Goal: Task Accomplishment & Management: Use online tool/utility

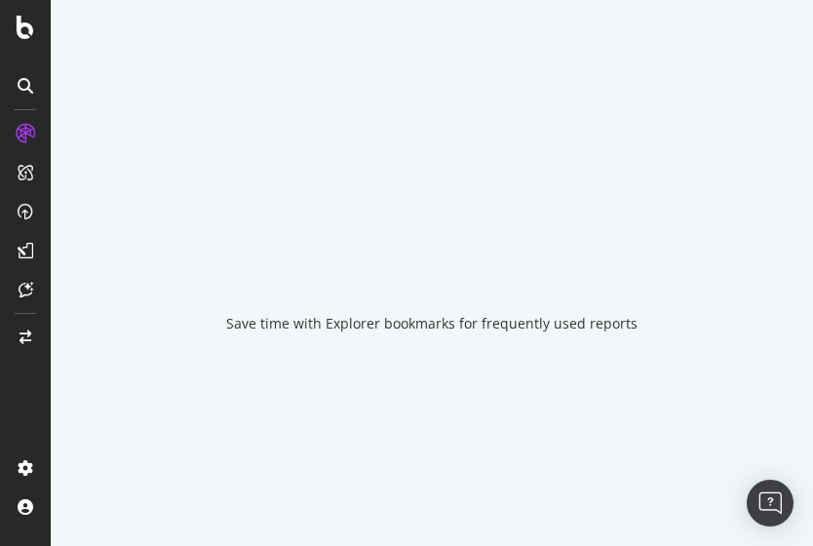
click at [517, 174] on div "Save time with Explorer bookmarks for frequently used reports" at bounding box center [432, 273] width 762 height 546
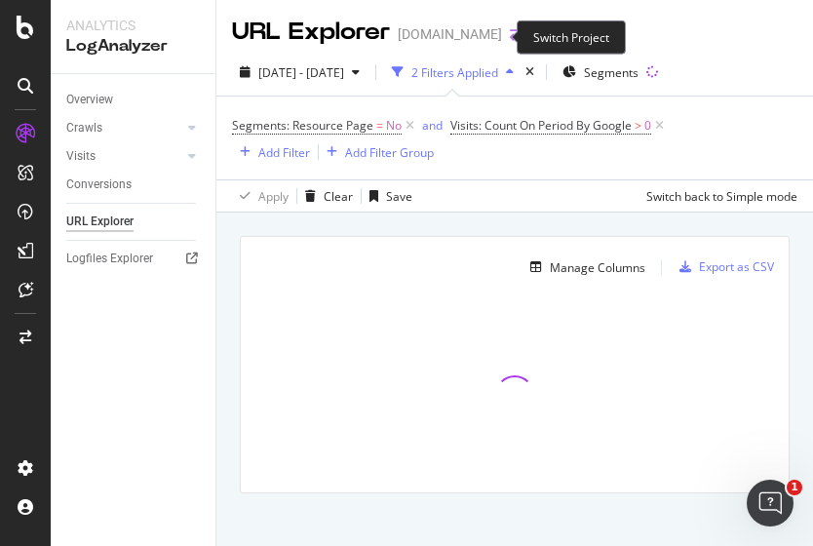
click at [510, 36] on icon "arrow-right-arrow-left" at bounding box center [516, 34] width 12 height 14
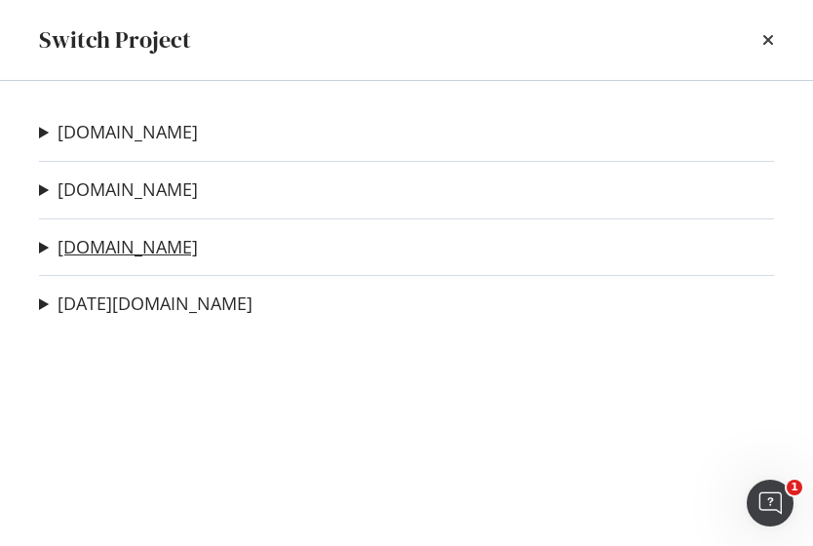
click at [98, 251] on link "[DOMAIN_NAME]" at bounding box center [128, 247] width 140 height 20
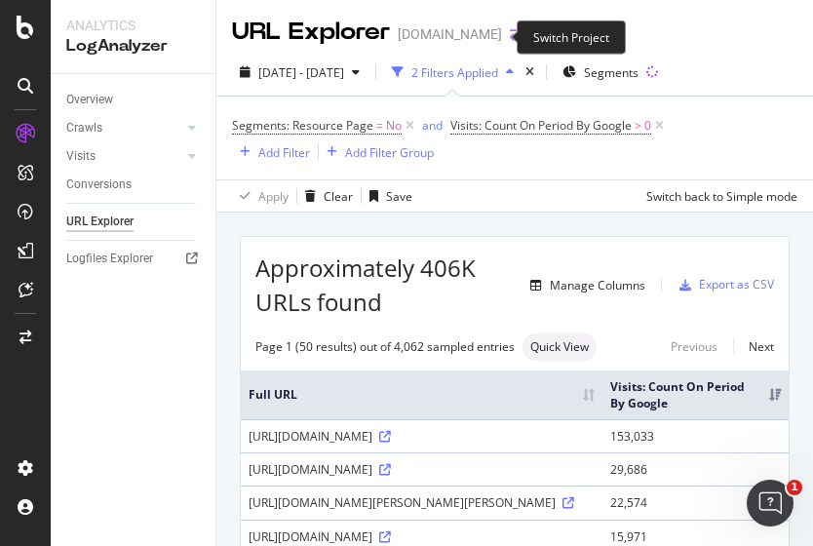
click at [510, 38] on icon "arrow-right-arrow-left" at bounding box center [516, 34] width 12 height 14
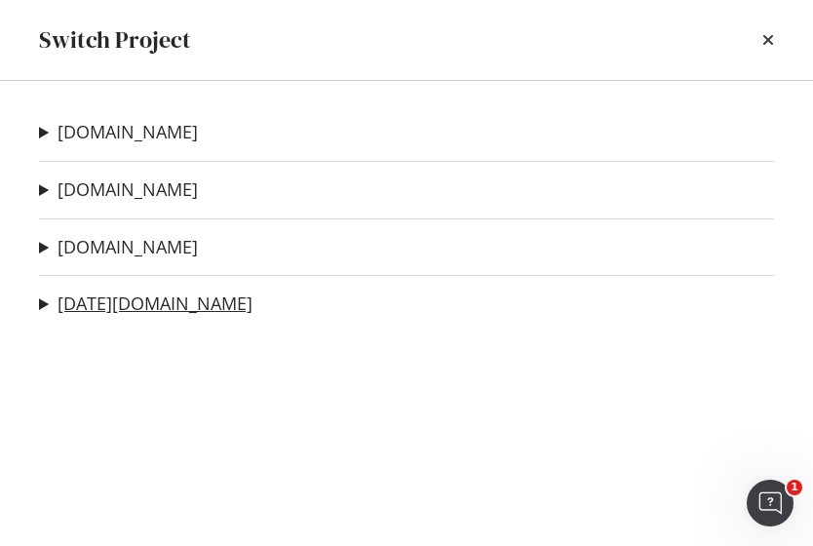
click at [130, 299] on link "[DATE][DOMAIN_NAME]" at bounding box center [155, 303] width 195 height 20
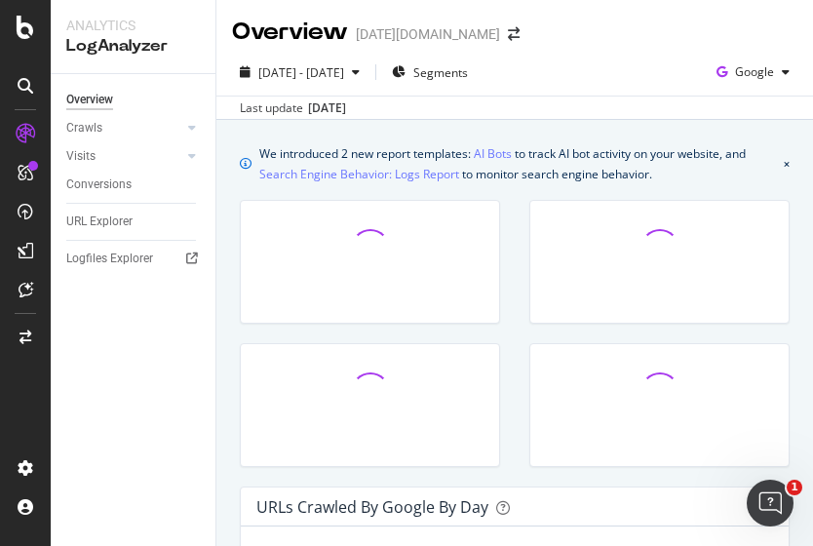
click at [552, 55] on div "[DATE] - [DATE] Segments Google Last update [DATE]" at bounding box center [514, 84] width 597 height 71
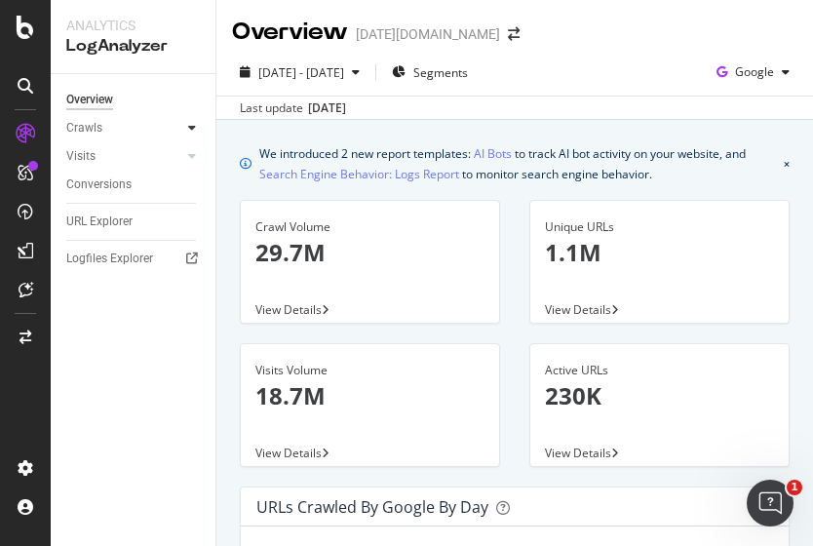
click at [187, 128] on div at bounding box center [192, 128] width 20 height 20
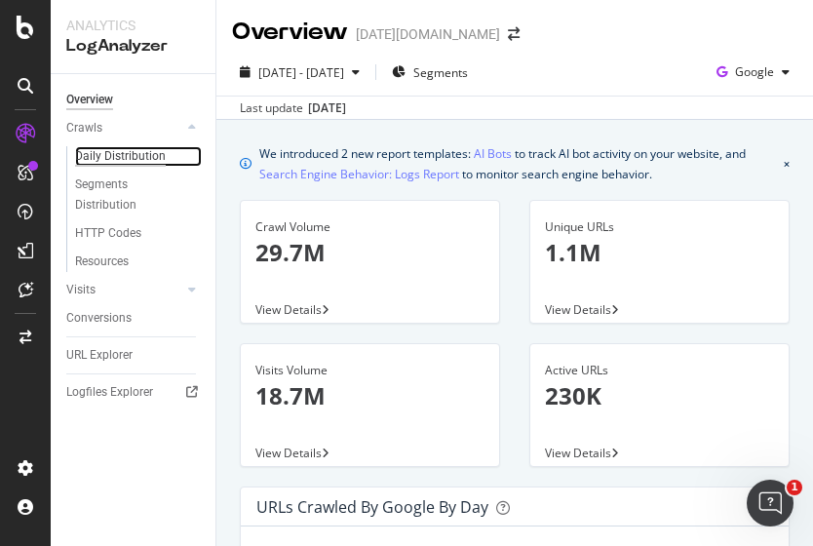
click at [107, 161] on div "Daily Distribution" at bounding box center [120, 156] width 91 height 20
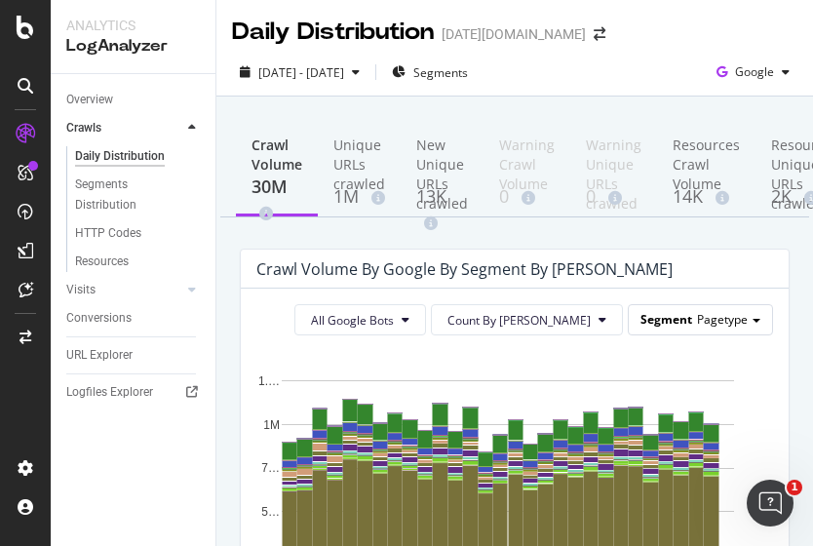
click at [681, 311] on div "Segment Pagetype" at bounding box center [700, 319] width 143 height 28
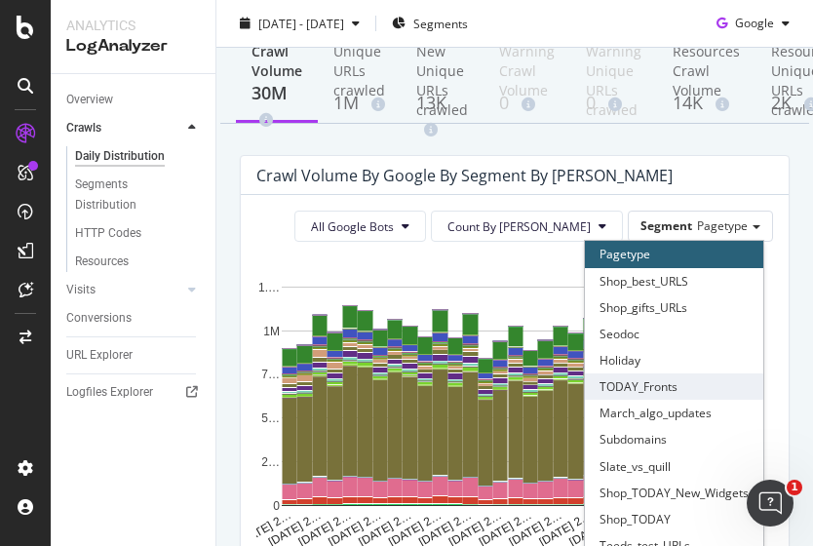
scroll to position [195, 0]
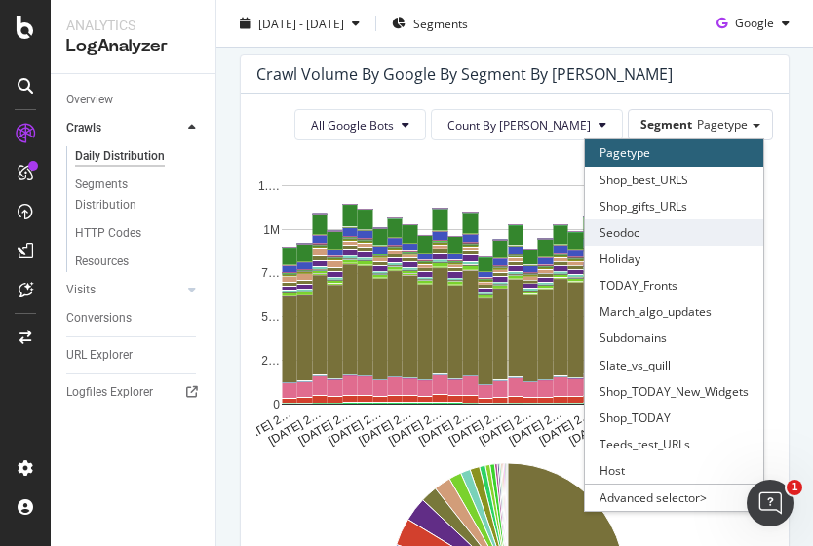
click at [638, 237] on div "Seodoc" at bounding box center [674, 232] width 178 height 26
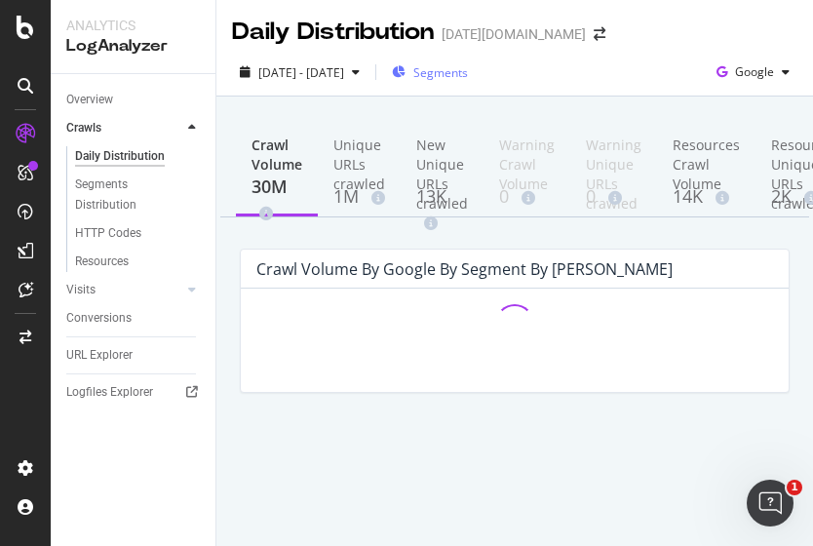
click at [468, 68] on span "Segments" at bounding box center [440, 72] width 55 height 17
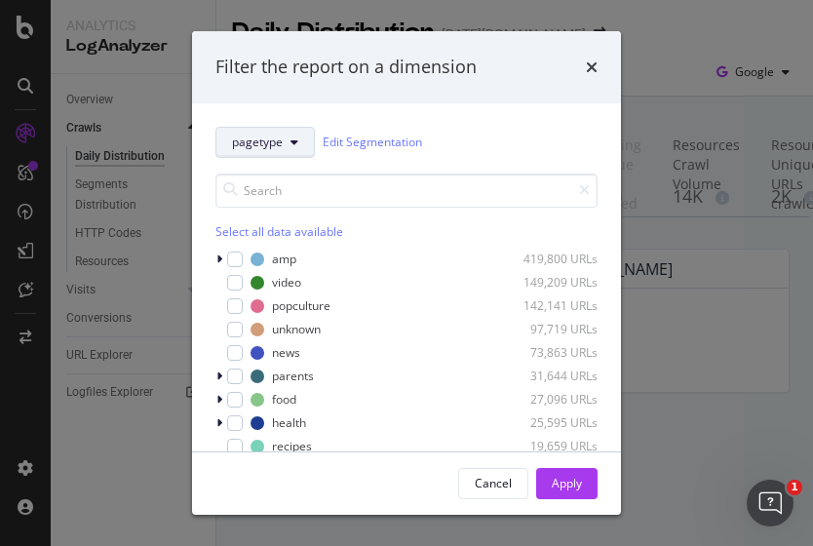
click at [248, 146] on span "pagetype" at bounding box center [257, 142] width 51 height 17
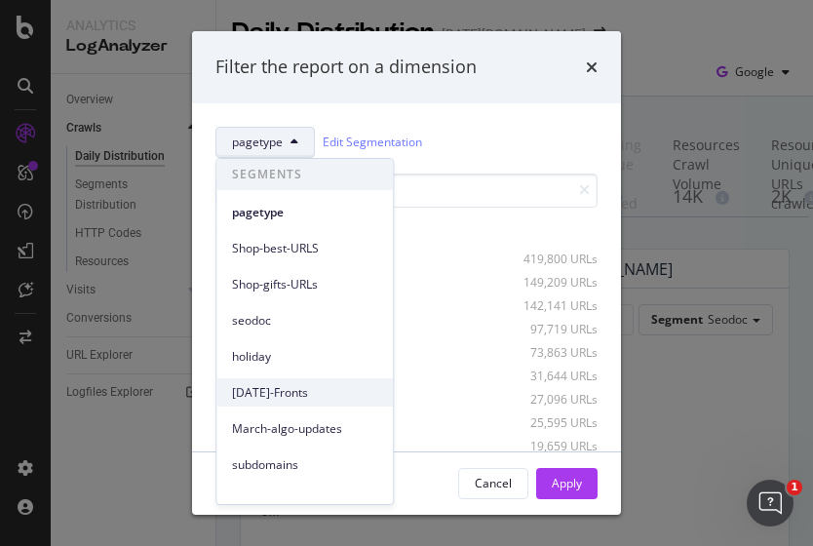
scroll to position [162, 0]
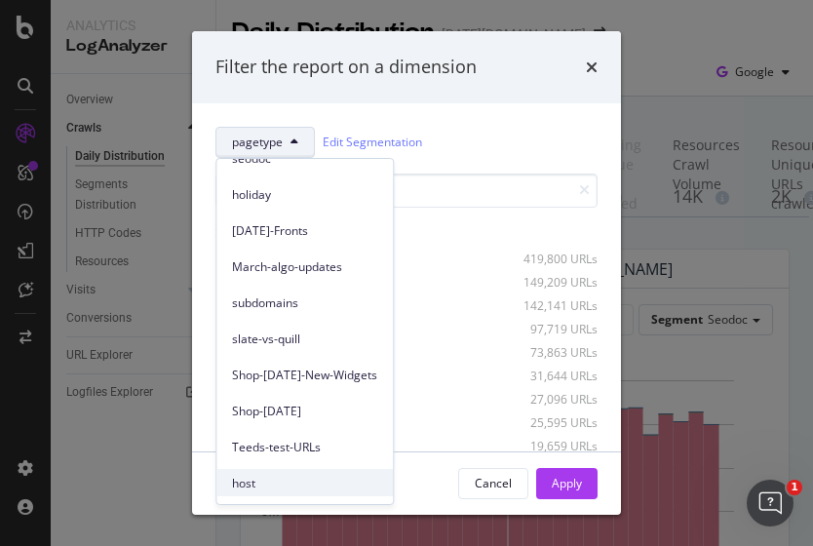
click at [289, 481] on span "host" at bounding box center [304, 484] width 145 height 18
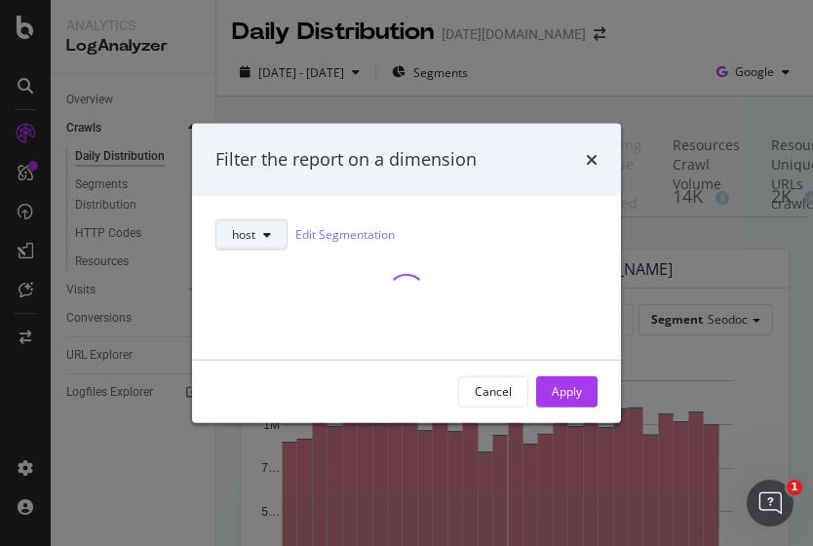
click at [261, 235] on button "host" at bounding box center [251, 233] width 72 height 31
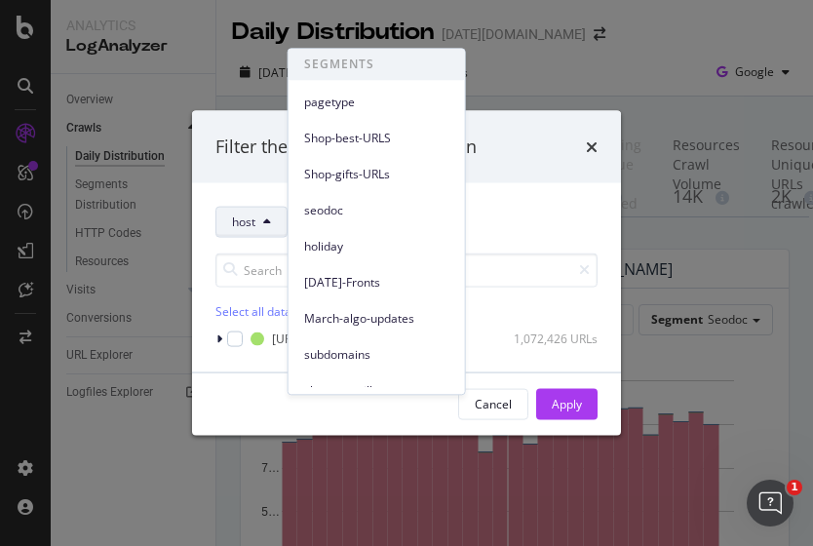
click at [335, 98] on span "pagetype" at bounding box center [376, 103] width 145 height 18
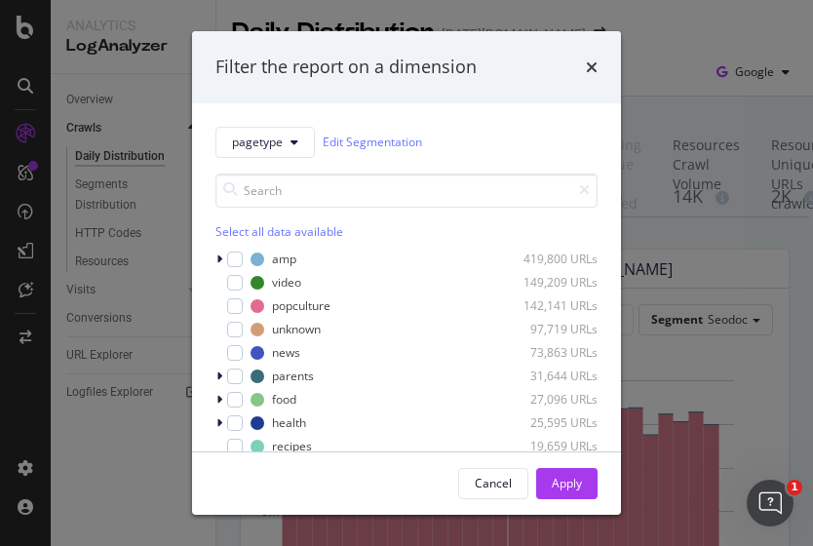
click at [552, 136] on div "pagetype Edit Segmentation" at bounding box center [406, 142] width 382 height 31
click at [229, 231] on div "Select all data available" at bounding box center [406, 231] width 382 height 17
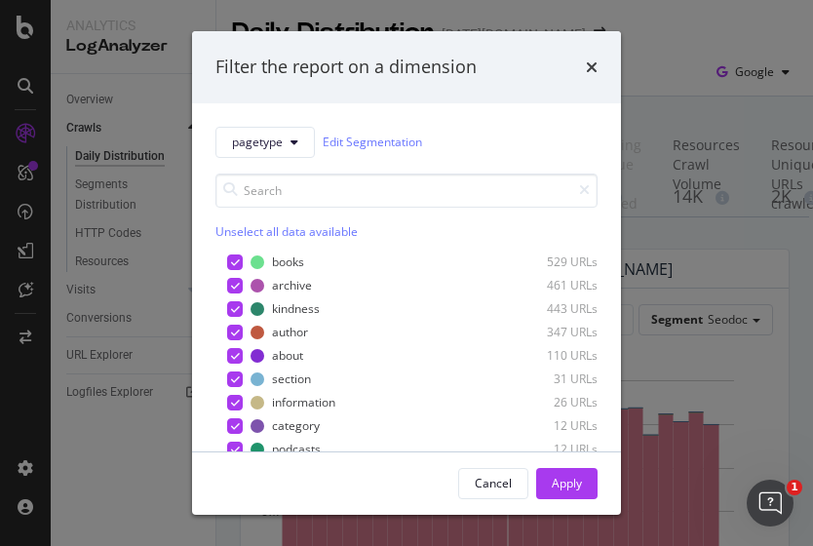
scroll to position [488, 0]
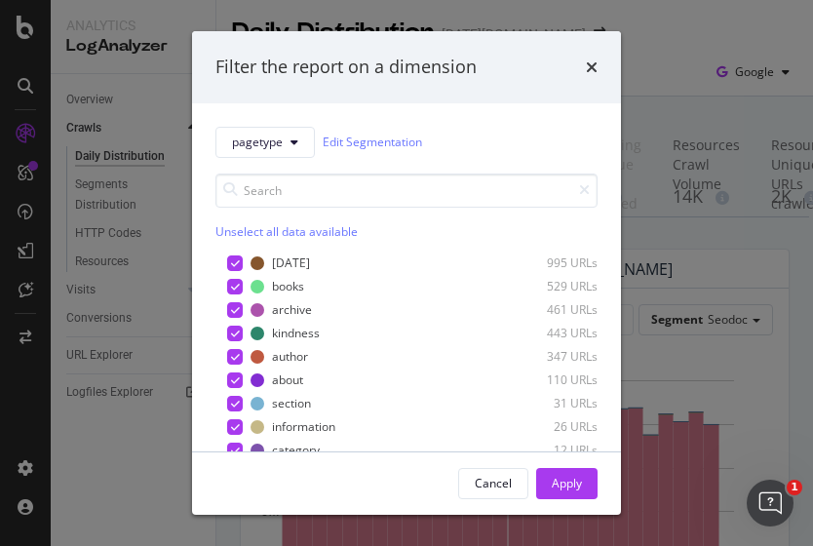
click at [571, 114] on div "pagetype Edit Segmentation Unselect all data available amp 419,800 URLs video 1…" at bounding box center [406, 277] width 429 height 348
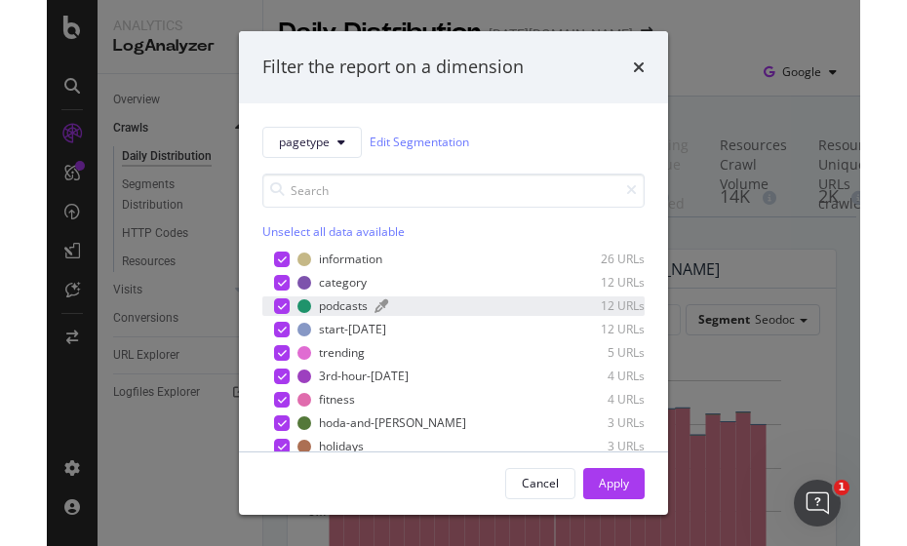
scroll to position [585, 0]
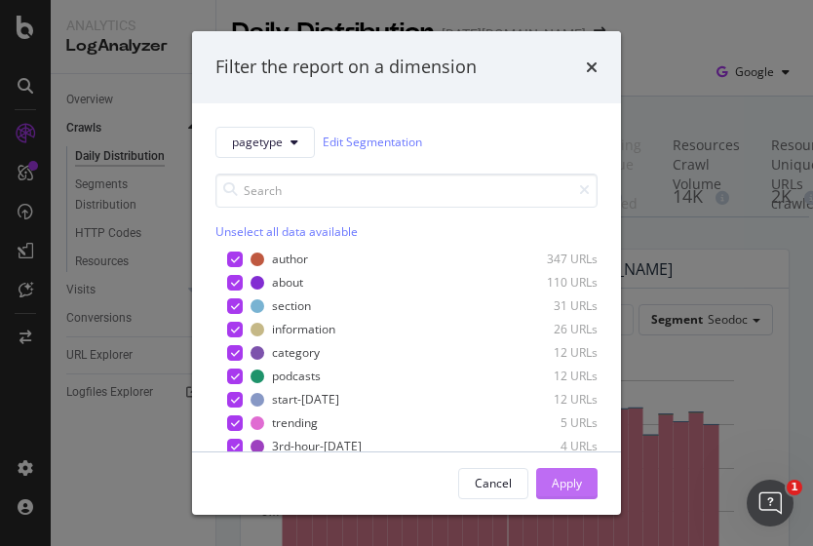
click at [587, 487] on button "Apply" at bounding box center [566, 483] width 61 height 31
